Goal: Find specific page/section: Find specific page/section

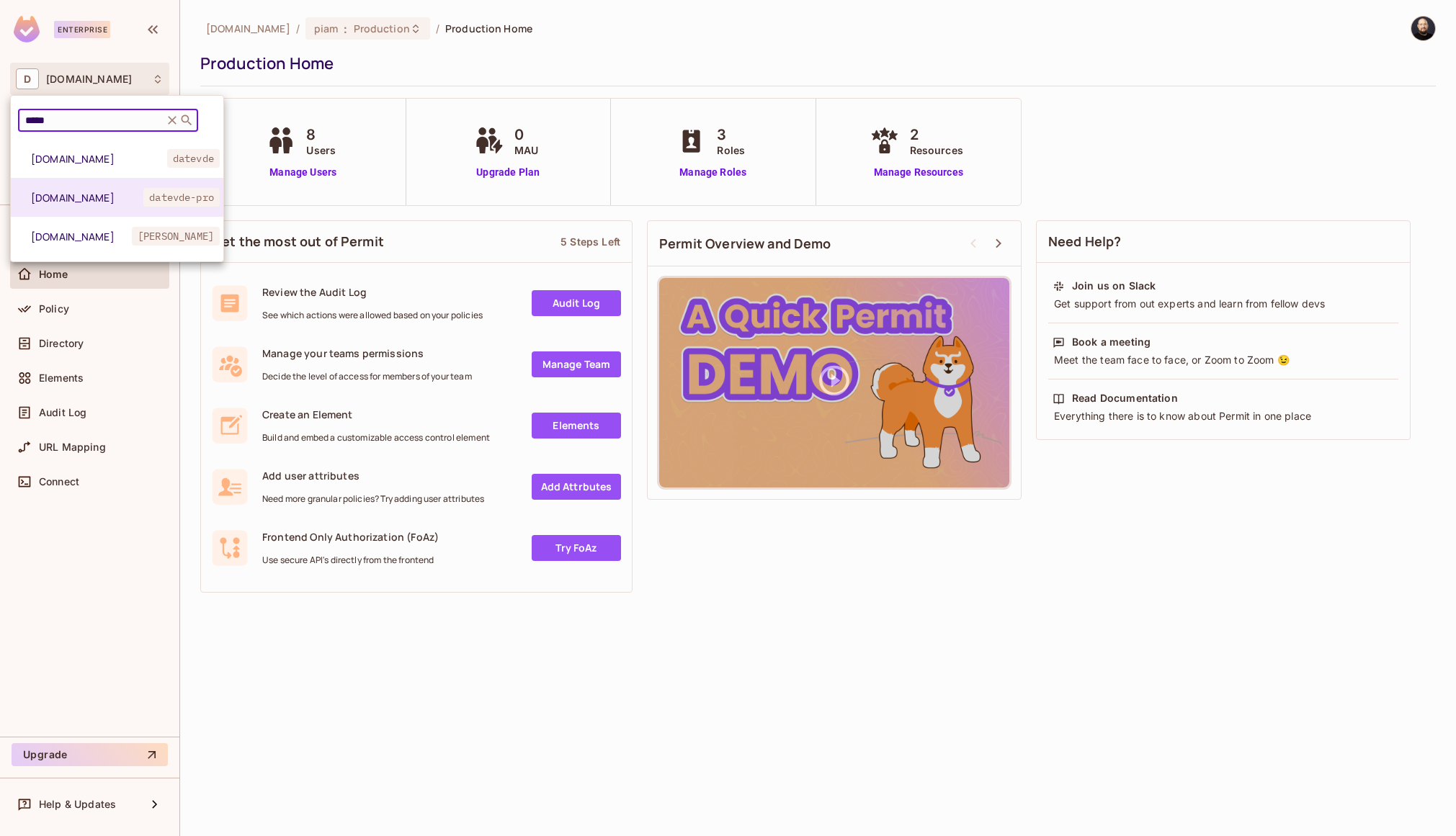
click at [122, 485] on div at bounding box center [728, 418] width 1456 height 836
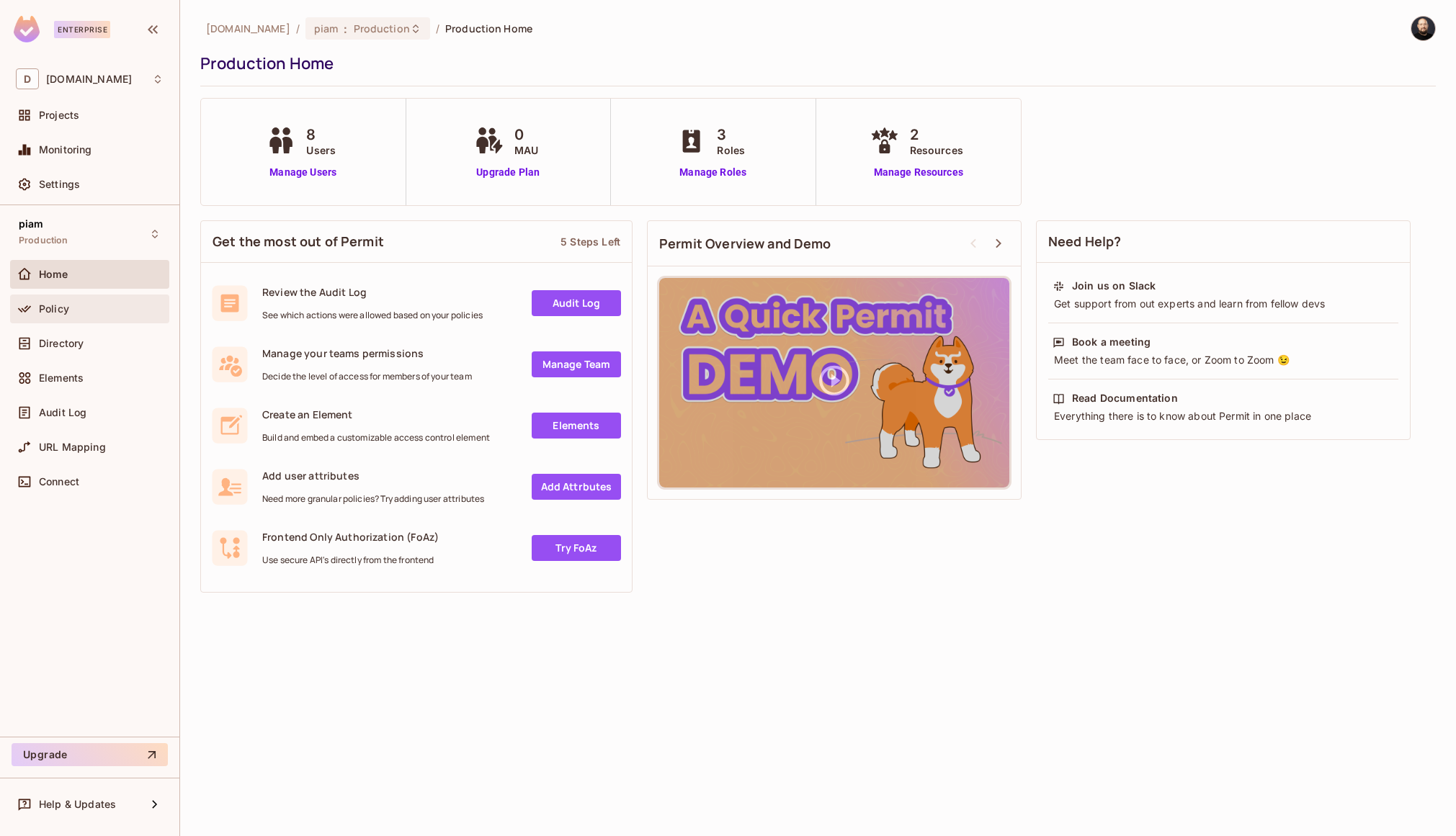
click at [81, 315] on div "Policy" at bounding box center [90, 309] width 148 height 18
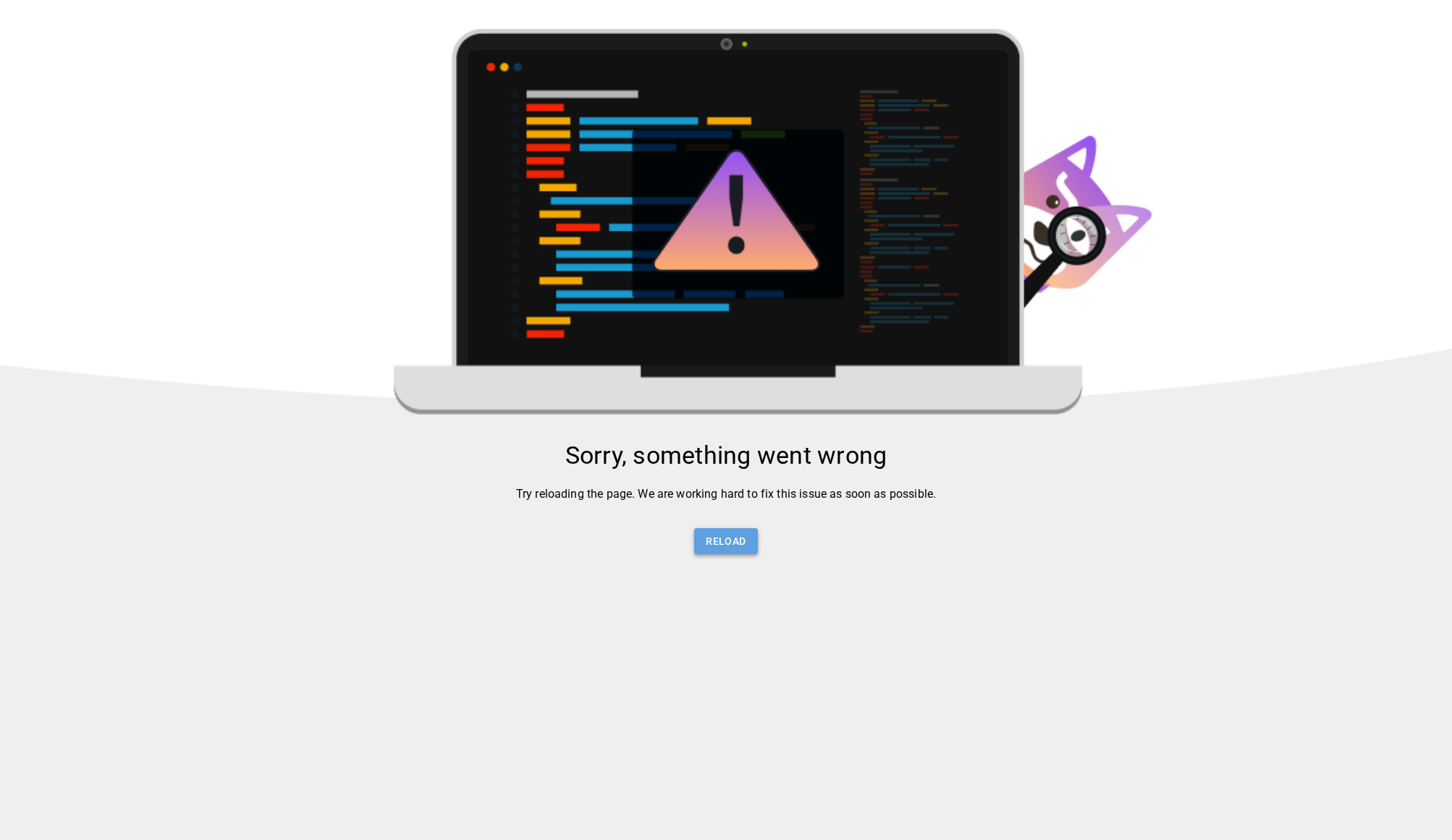
click at [730, 538] on button "Reload" at bounding box center [725, 542] width 63 height 27
